Goal: Task Accomplishment & Management: Use online tool/utility

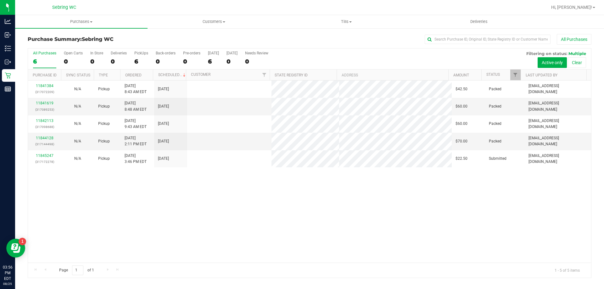
click at [137, 212] on div "11841384 (317072209) N/A Pickup [DATE] 8:43 AM EDT 8/25/2025 $42.50 Packed [EMA…" at bounding box center [309, 172] width 563 height 182
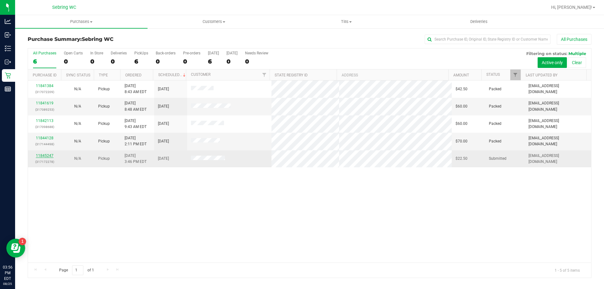
click at [50, 155] on link "11845247" at bounding box center [45, 155] width 18 height 4
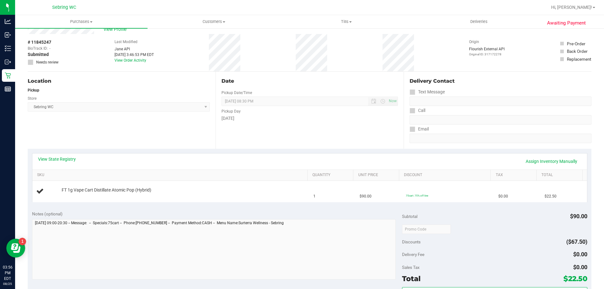
scroll to position [31, 0]
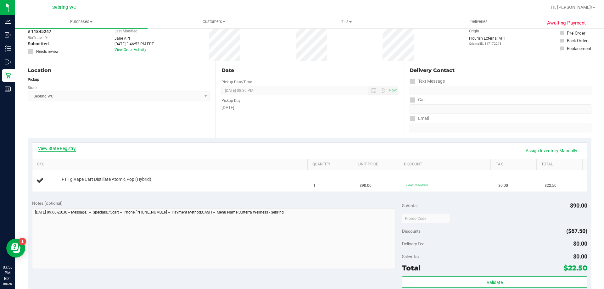
click at [72, 149] on link "View State Registry" at bounding box center [57, 148] width 38 height 6
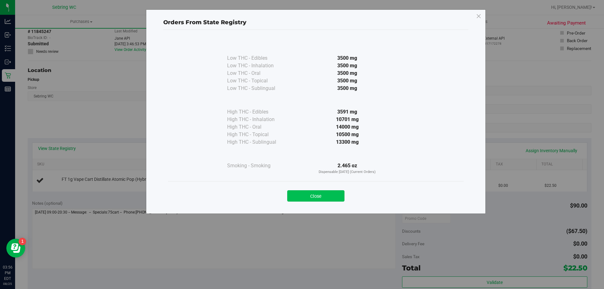
click at [296, 197] on button "Close" at bounding box center [315, 195] width 57 height 11
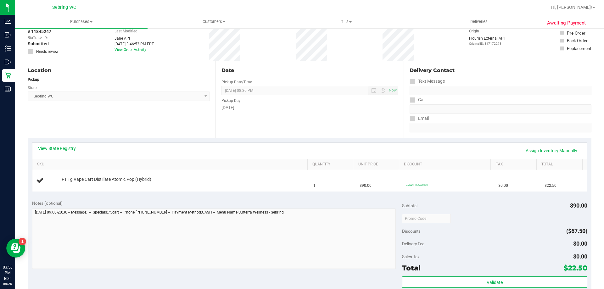
click at [296, 197] on div "Notes (optional) Subtotal $90.00 Discounts ($67.50) Delivery Fee $0.00 Sales Ta…" at bounding box center [310, 252] width 564 height 113
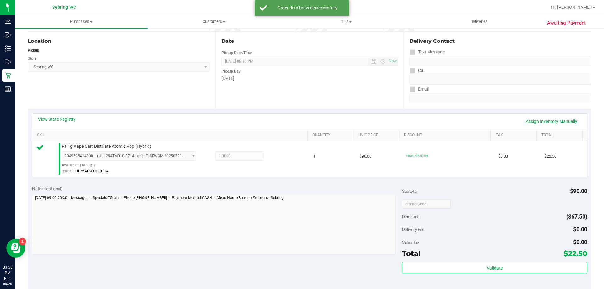
scroll to position [157, 0]
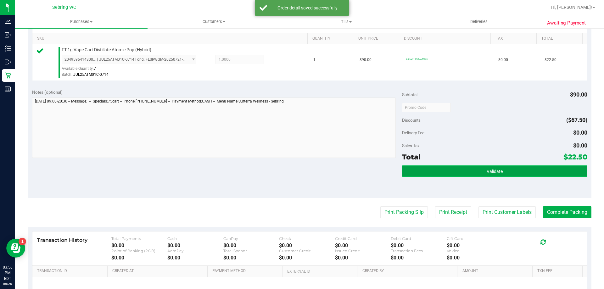
click at [487, 174] on span "Validate" at bounding box center [495, 171] width 16 height 5
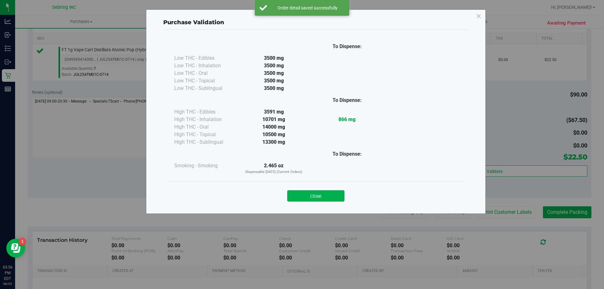
click at [328, 200] on button "Close" at bounding box center [315, 195] width 57 height 11
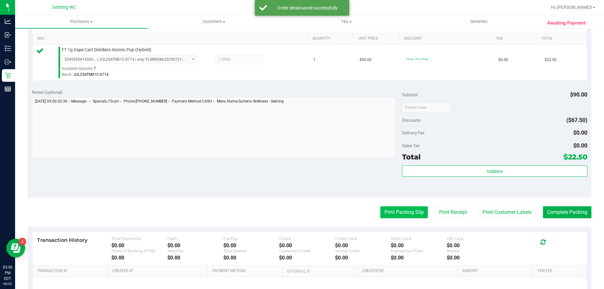
click at [416, 218] on button "Print Packing Slip" at bounding box center [403, 212] width 47 height 12
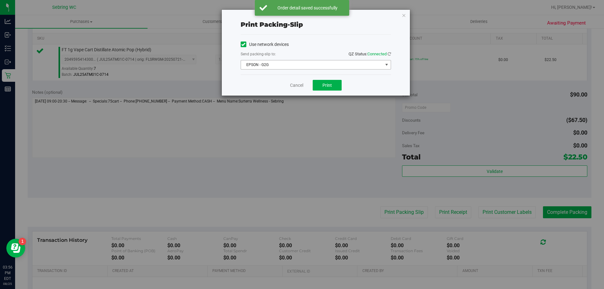
click at [336, 66] on span "EPSON - G2G" at bounding box center [312, 64] width 142 height 9
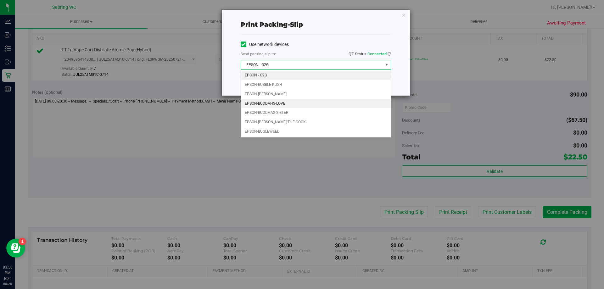
click at [274, 105] on li "EPSON-BUDDAHS-LOVE" at bounding box center [316, 103] width 150 height 9
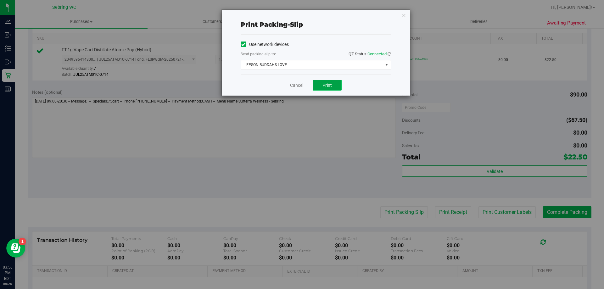
click at [327, 83] on span "Print" at bounding box center [326, 85] width 9 height 5
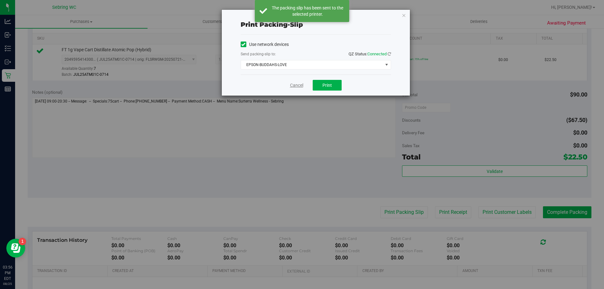
click at [295, 88] on link "Cancel" at bounding box center [296, 85] width 13 height 7
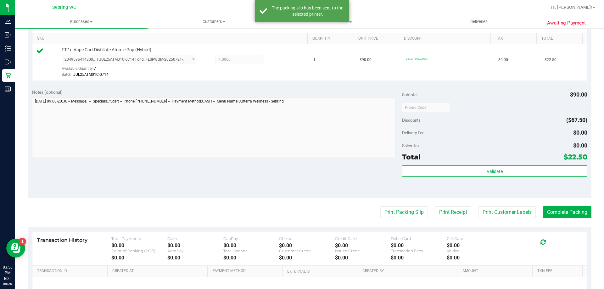
click at [294, 89] on div "Notes (optional)" at bounding box center [217, 92] width 370 height 6
click at [572, 217] on button "Complete Packing" at bounding box center [567, 212] width 48 height 12
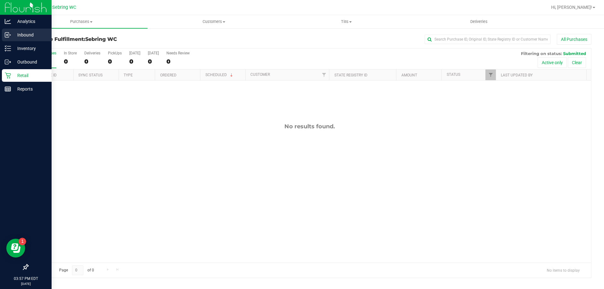
click at [28, 31] on p "Inbound" at bounding box center [30, 35] width 38 height 8
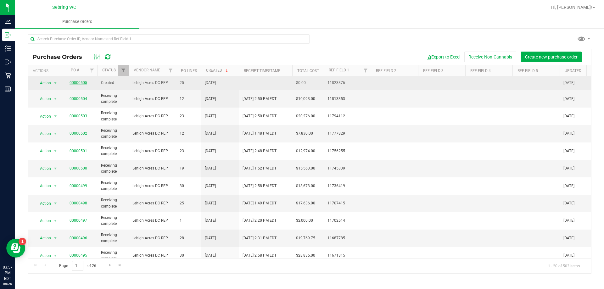
click at [83, 82] on link "00000505" at bounding box center [79, 83] width 18 height 4
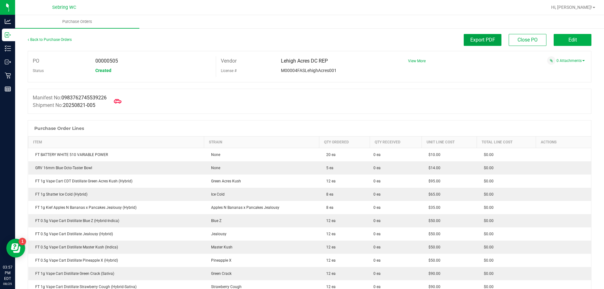
click at [464, 42] on button "Export PDF" at bounding box center [483, 40] width 38 height 12
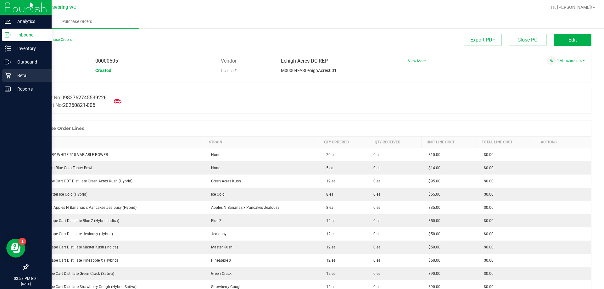
click at [4, 77] on div "Retail" at bounding box center [27, 75] width 50 height 13
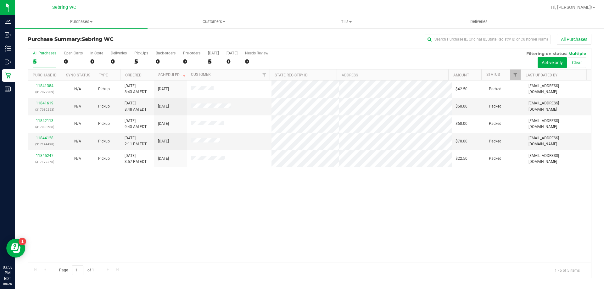
click at [260, 201] on div "11841384 (317072209) N/A Pickup [DATE] 8:43 AM EDT 8/25/2025 $42.50 Packed [EMA…" at bounding box center [309, 172] width 563 height 182
click at [230, 220] on div "11841384 (317072209) N/A Pickup [DATE] 8:43 AM EDT 8/25/2025 $42.50 Packed [EMA…" at bounding box center [309, 172] width 563 height 182
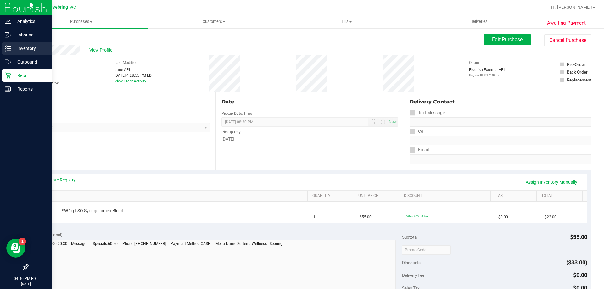
click at [31, 50] on p "Inventory" at bounding box center [30, 49] width 38 height 8
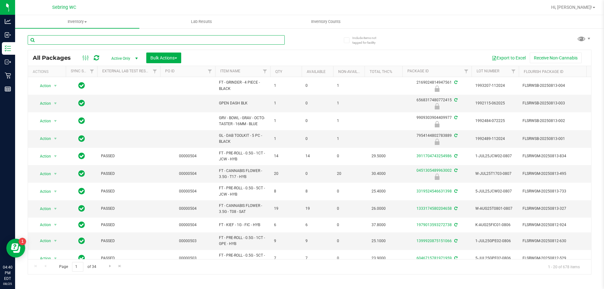
click at [64, 39] on input "text" at bounding box center [156, 39] width 257 height 9
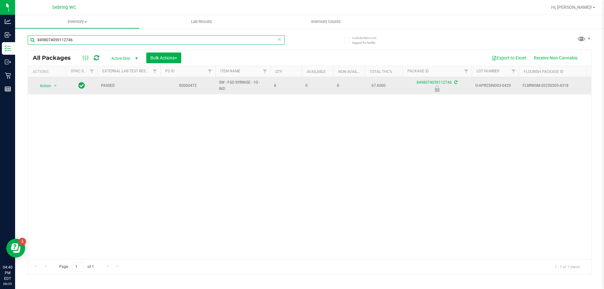
type input "8498074059112746"
click at [59, 85] on div "Action Action Edit attributes Global inventory Locate package Package audit log…" at bounding box center [47, 85] width 30 height 9
click at [55, 87] on span "select" at bounding box center [55, 85] width 5 height 5
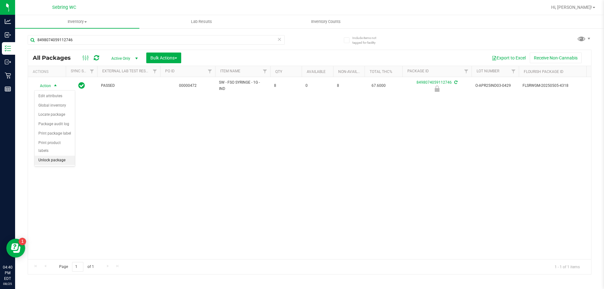
click at [59, 156] on li "Unlock package" at bounding box center [55, 160] width 40 height 9
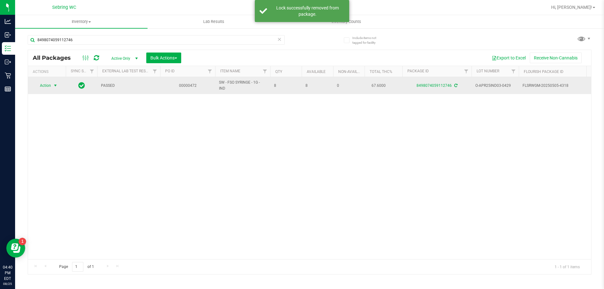
click at [47, 87] on span "Action" at bounding box center [42, 85] width 17 height 9
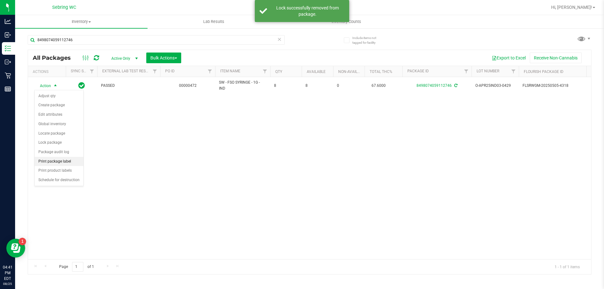
click at [69, 164] on li "Print package label" at bounding box center [59, 161] width 49 height 9
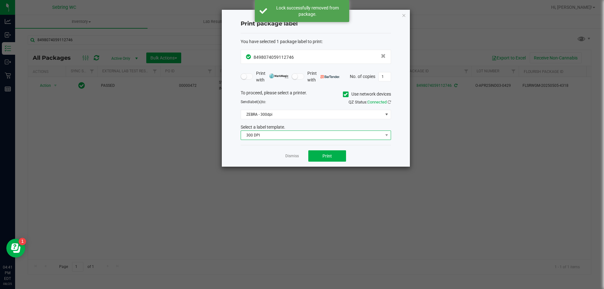
click at [311, 136] on span "300 DPI" at bounding box center [312, 135] width 142 height 9
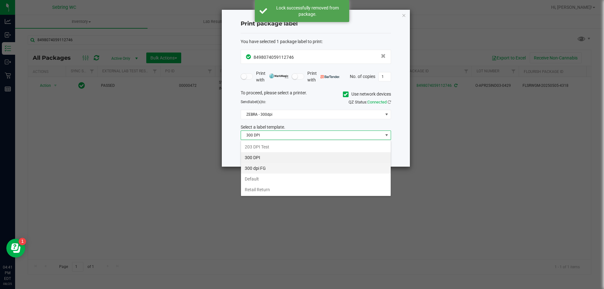
scroll to position [9, 150]
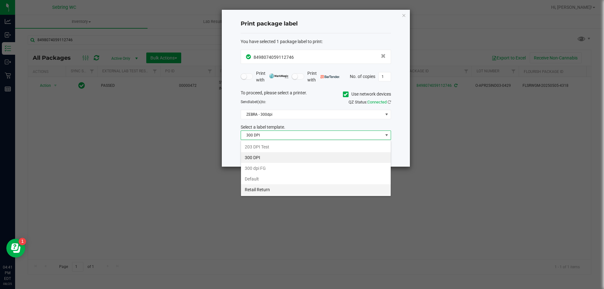
click at [275, 188] on li "Retail Return" at bounding box center [316, 189] width 150 height 11
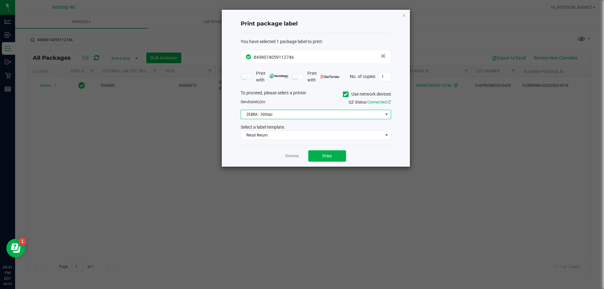
click at [303, 117] on span "ZEBRA - 300dpi" at bounding box center [312, 114] width 142 height 9
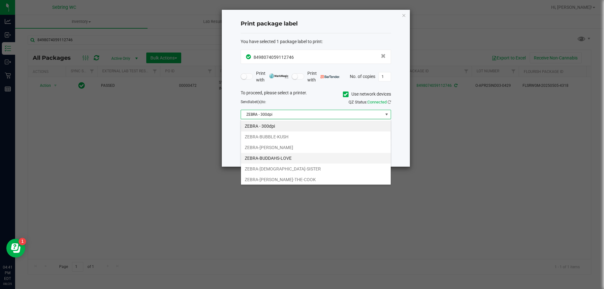
click at [291, 158] on li "ZEBRA-BUDDAHS-LOVE" at bounding box center [316, 158] width 150 height 11
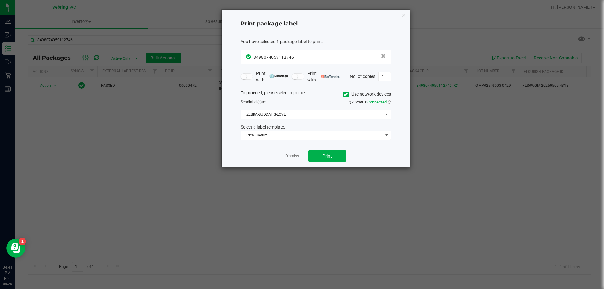
click at [306, 152] on div "Dismiss Print" at bounding box center [316, 156] width 150 height 22
click at [312, 153] on button "Print" at bounding box center [327, 155] width 38 height 11
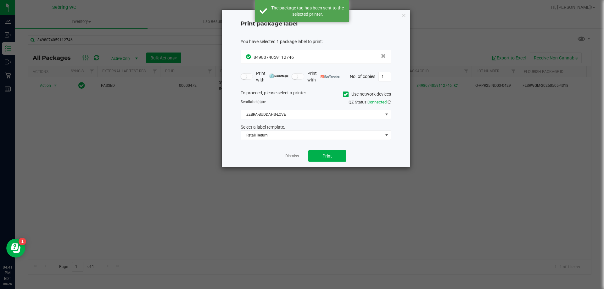
click at [299, 160] on div "Dismiss Print" at bounding box center [316, 156] width 150 height 22
click at [297, 157] on link "Dismiss" at bounding box center [292, 155] width 14 height 5
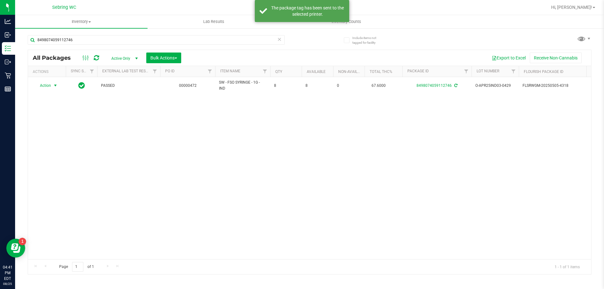
click at [85, 47] on div "8498074059112746" at bounding box center [156, 42] width 257 height 14
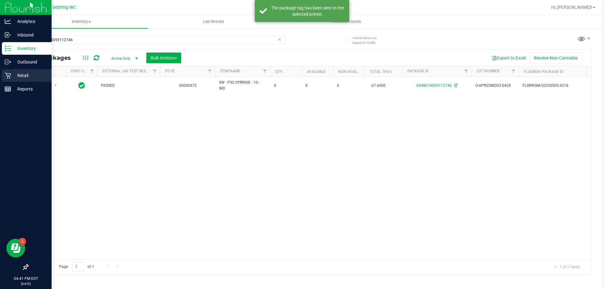
click at [9, 75] on icon at bounding box center [8, 76] width 6 height 6
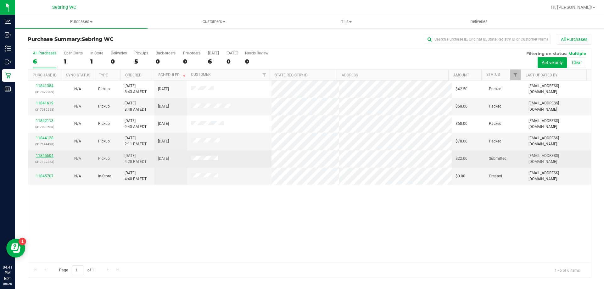
click at [51, 157] on link "11845604" at bounding box center [45, 155] width 18 height 4
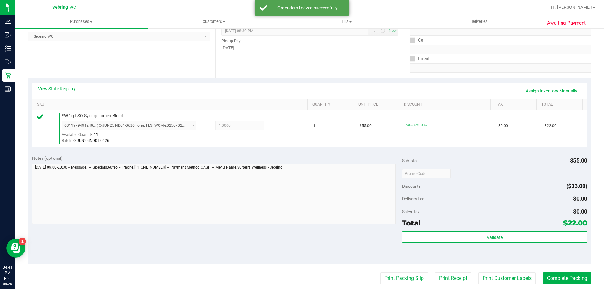
scroll to position [157, 0]
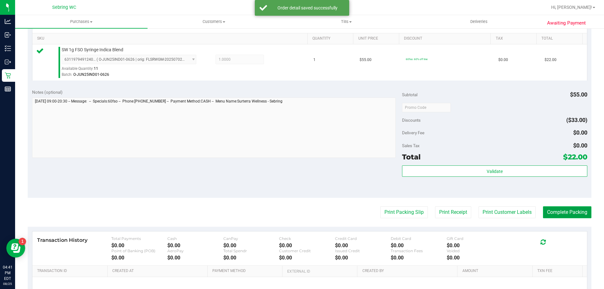
click at [560, 215] on button "Complete Packing" at bounding box center [567, 212] width 48 height 12
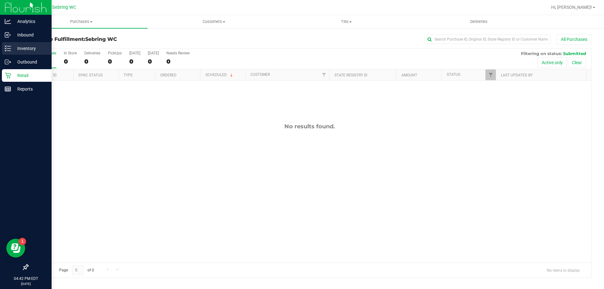
click at [10, 49] on icon at bounding box center [8, 48] width 6 height 6
